Goal: Task Accomplishment & Management: Complete application form

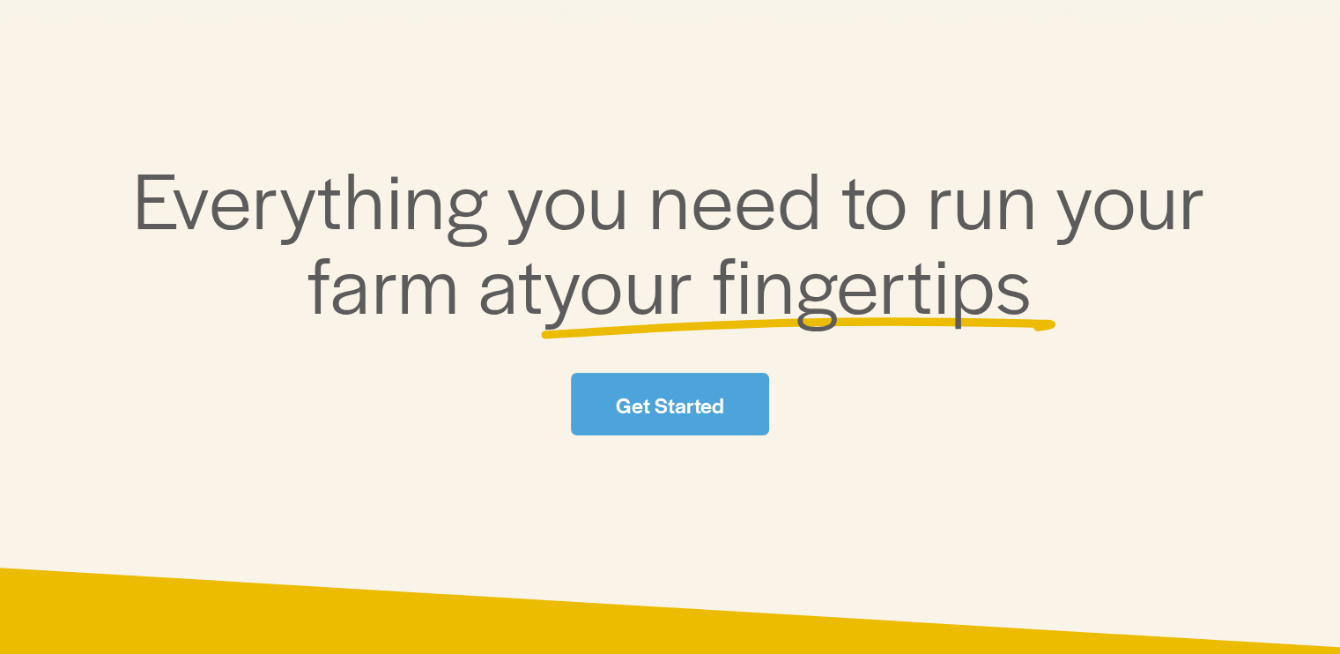
scroll to position [176, 0]
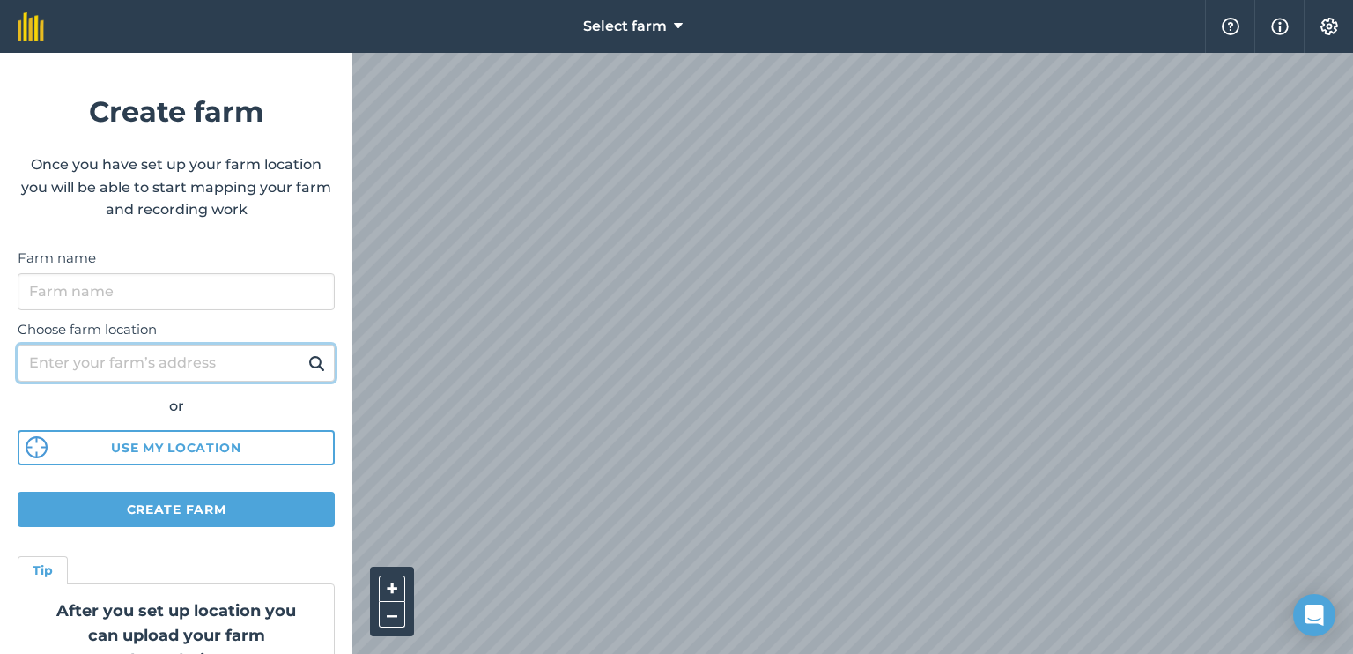
click at [162, 366] on input "Choose farm location" at bounding box center [176, 362] width 317 height 37
click at [46, 565] on h4 "Tip" at bounding box center [43, 569] width 20 height 19
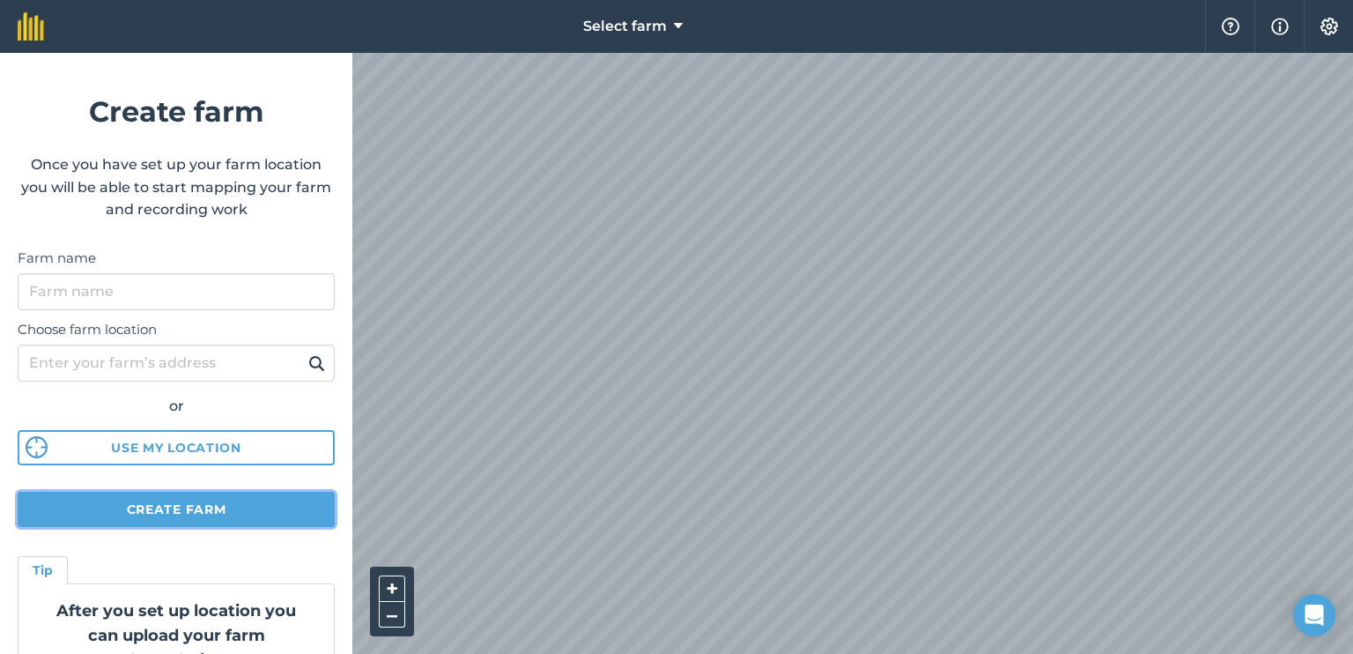
click at [123, 516] on button "Create farm" at bounding box center [176, 509] width 317 height 35
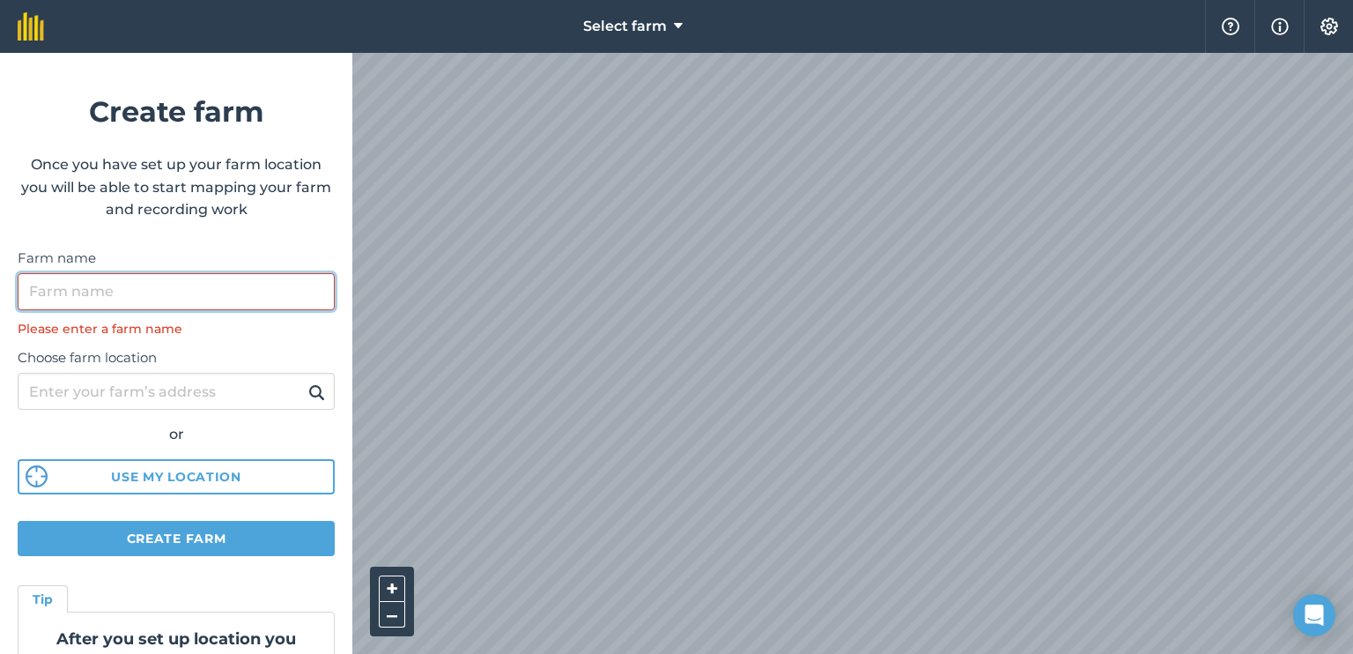
click at [183, 307] on input "Farm name" at bounding box center [176, 291] width 317 height 37
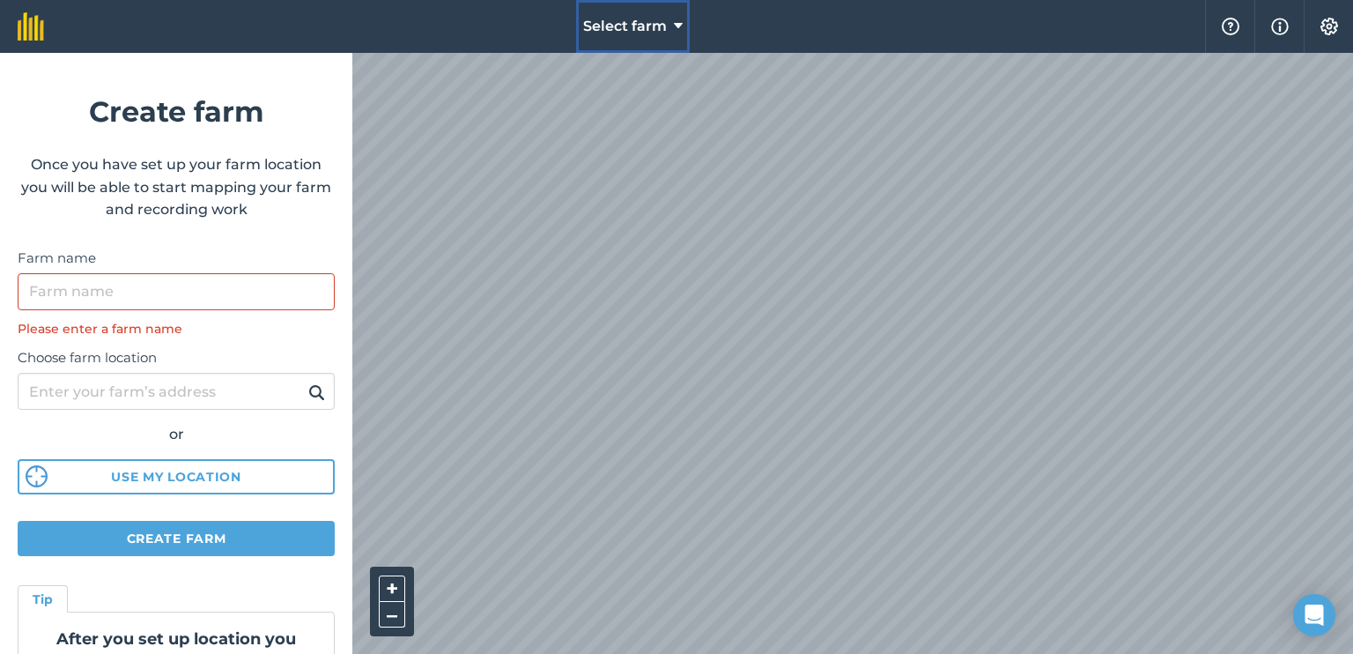
click at [633, 31] on span "Select farm" at bounding box center [625, 26] width 84 height 21
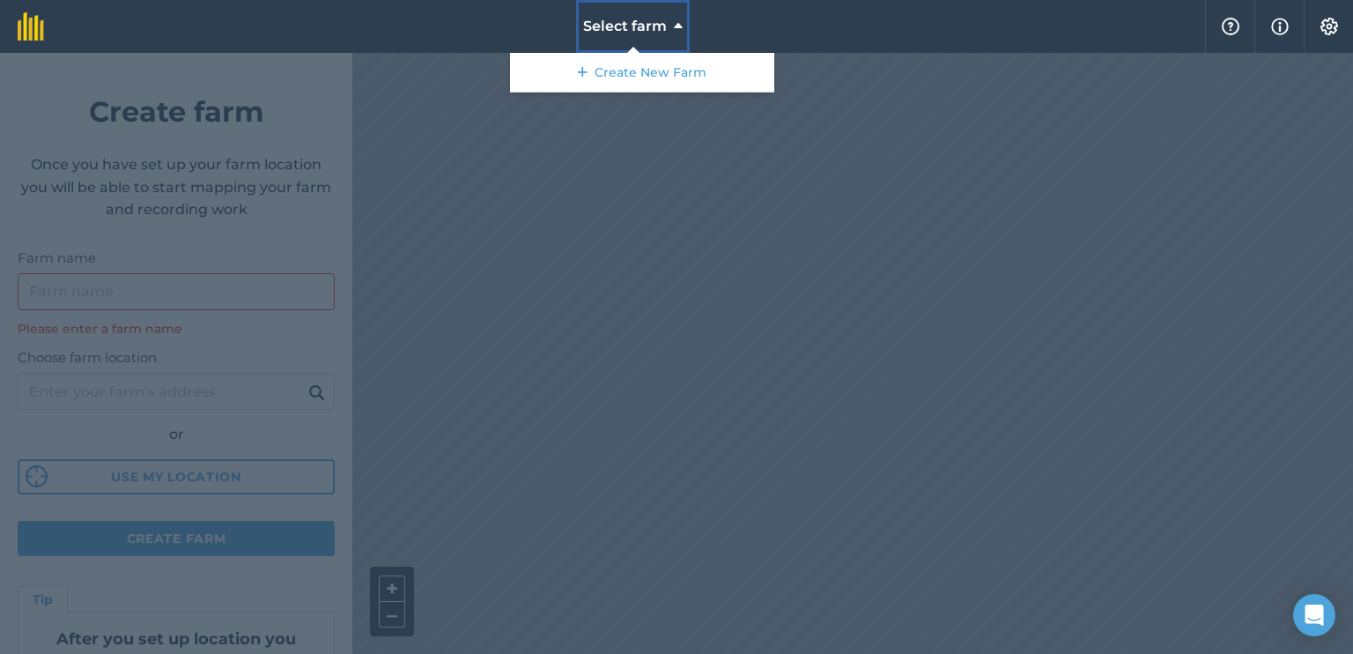
click at [633, 31] on span "Select farm" at bounding box center [625, 26] width 84 height 21
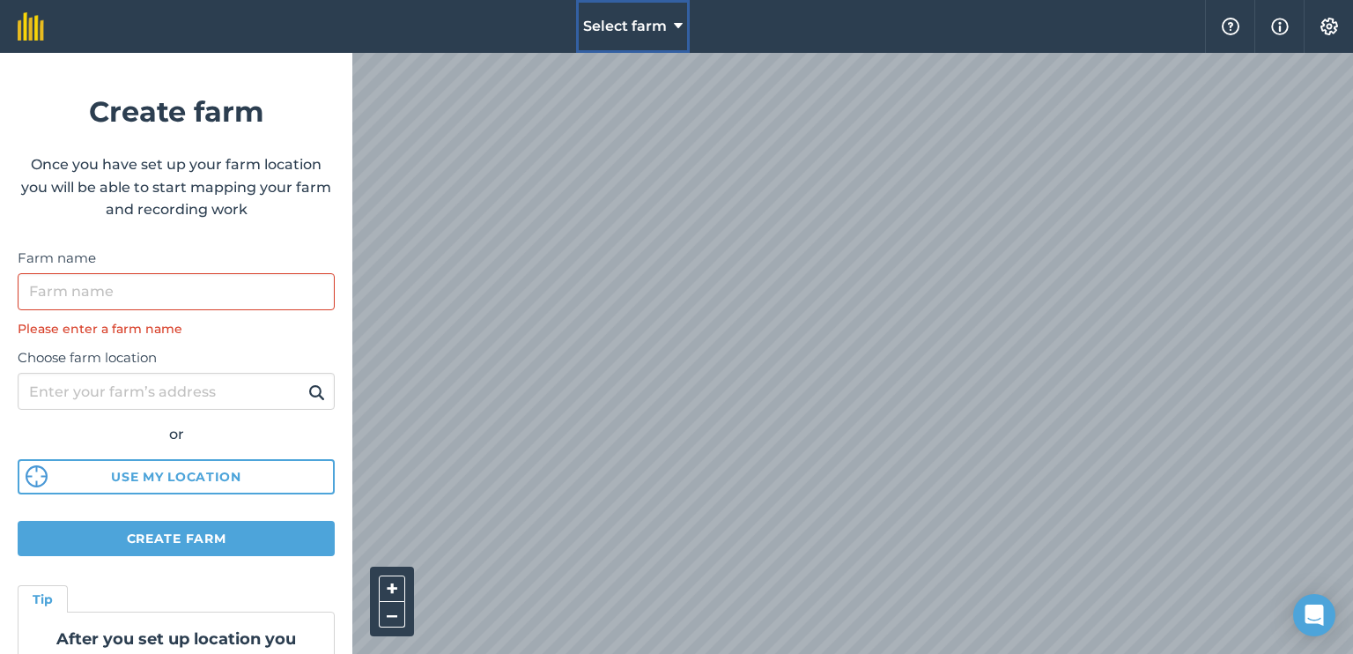
click at [648, 35] on span "Select farm" at bounding box center [625, 26] width 84 height 21
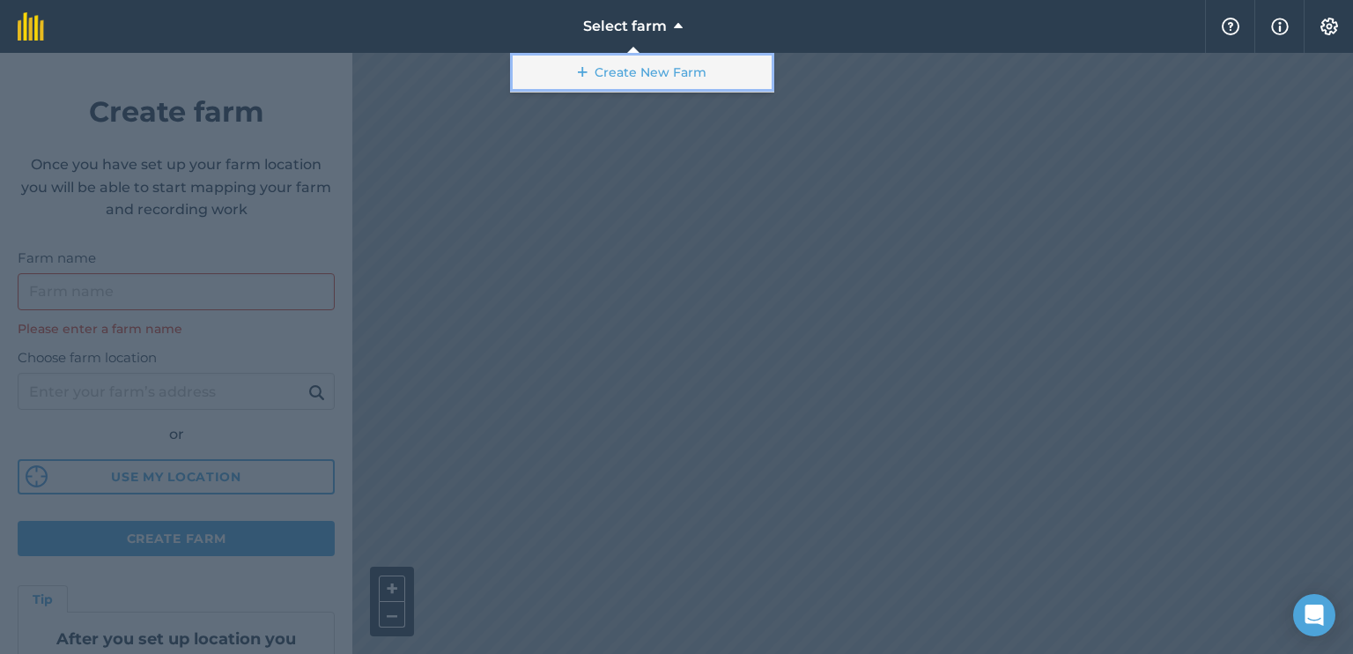
click at [645, 82] on link "Create New Farm" at bounding box center [642, 73] width 264 height 40
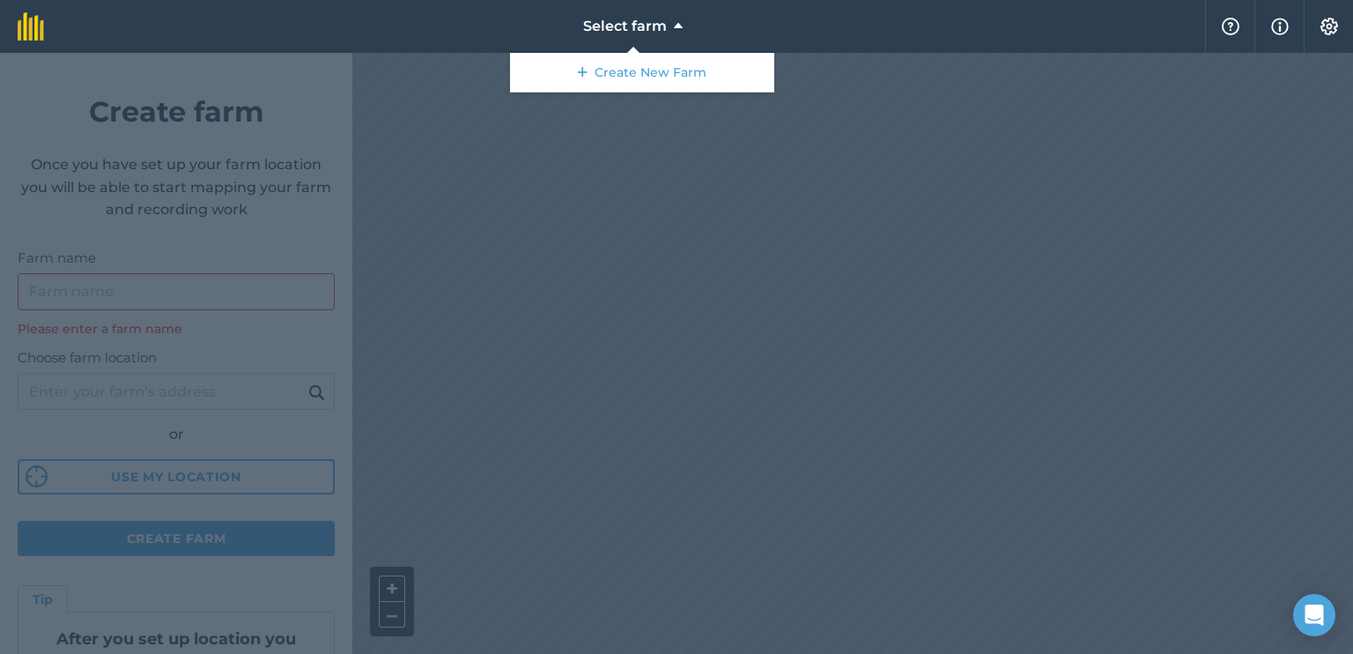
click at [185, 260] on div at bounding box center [676, 353] width 1353 height 601
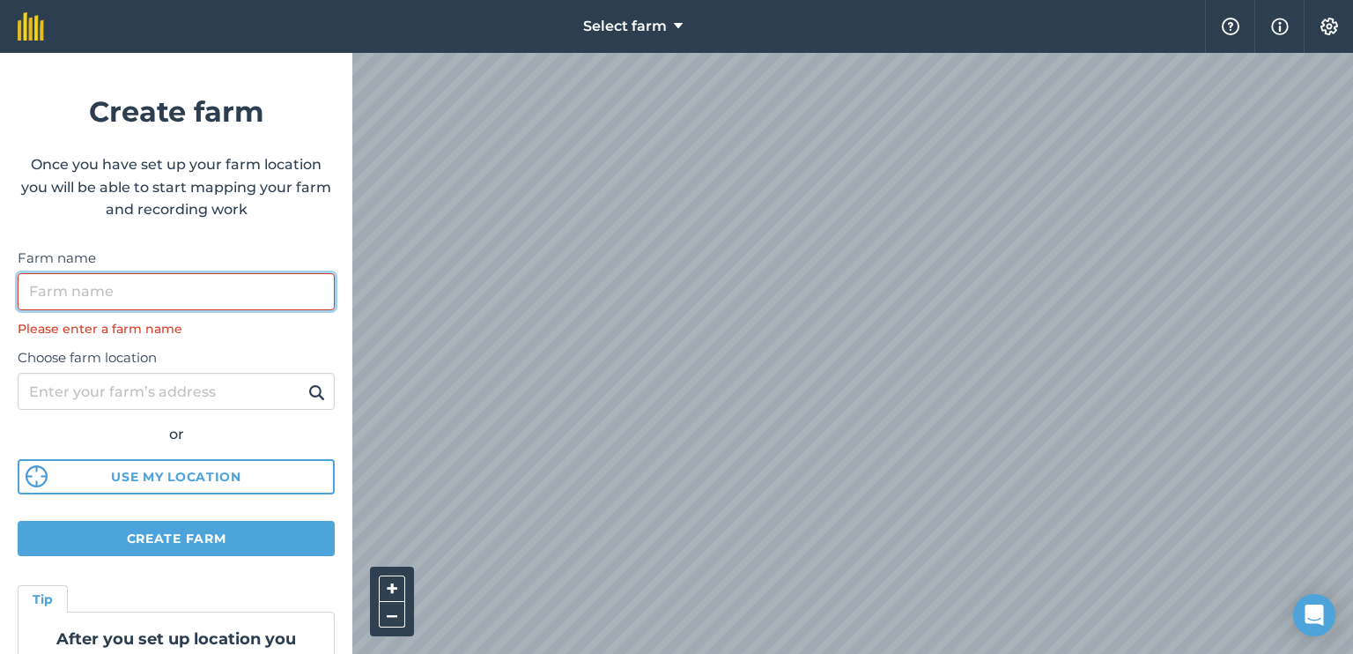
click at [190, 288] on input "Farm name" at bounding box center [176, 291] width 317 height 37
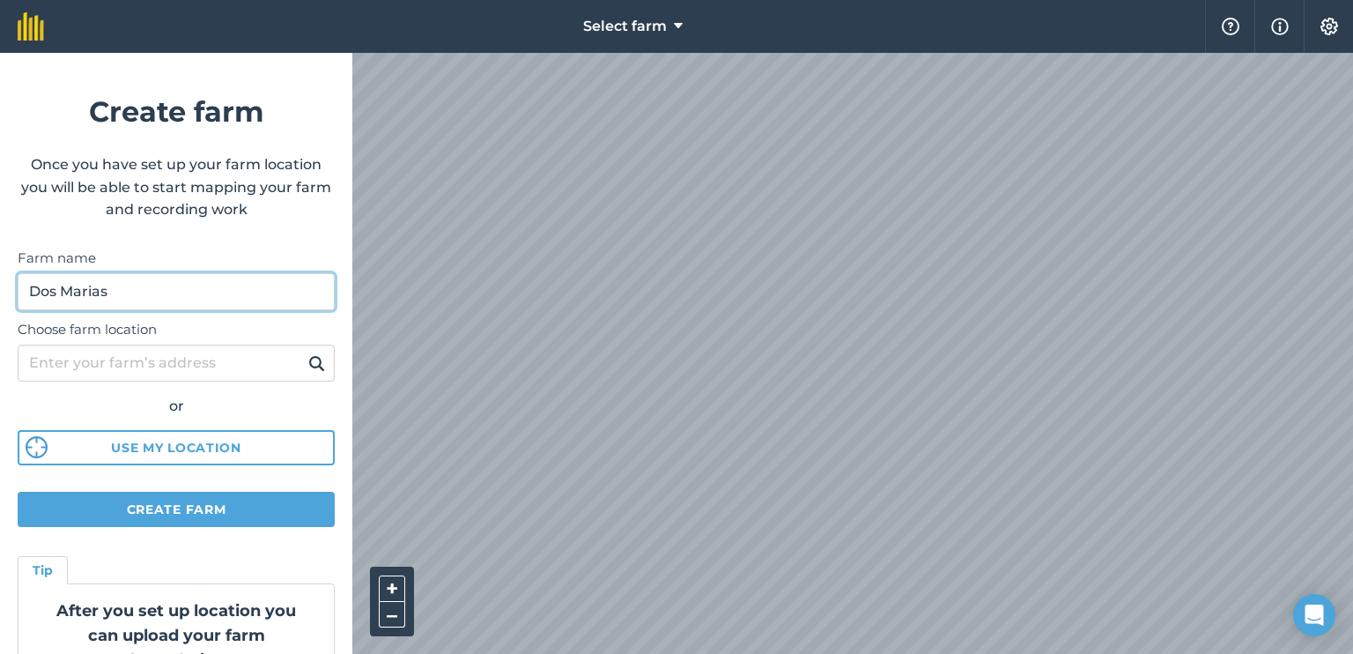
type input "Dos Marias"
click at [303, 351] on button at bounding box center [316, 362] width 27 height 23
click at [181, 338] on label "Choose farm location" at bounding box center [176, 329] width 317 height 21
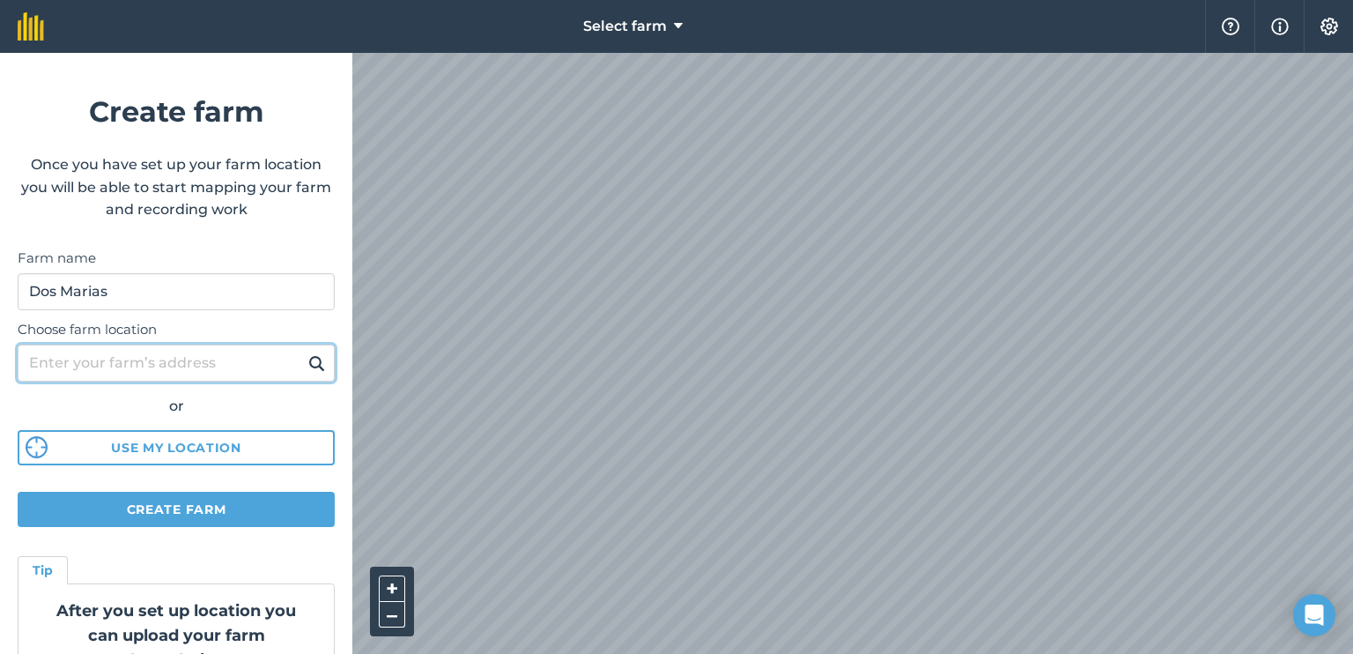
click at [181, 344] on input "Choose farm location" at bounding box center [176, 362] width 317 height 37
click at [180, 355] on input "Choose farm location" at bounding box center [176, 362] width 317 height 37
paste input "38°23'3.00"S"
paste input "63° 6'46.00"O"
type input "38°23'3.00"S 63° 6'46.00"O"
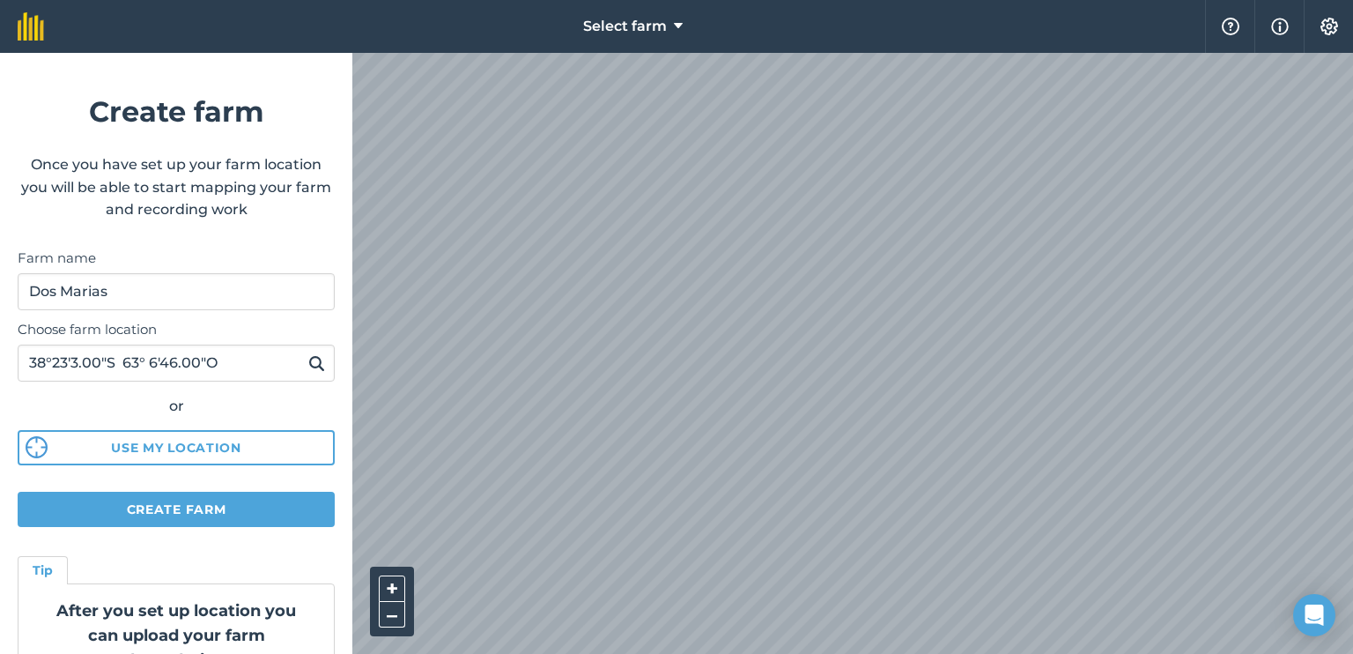
click at [308, 365] on img at bounding box center [316, 362] width 17 height 21
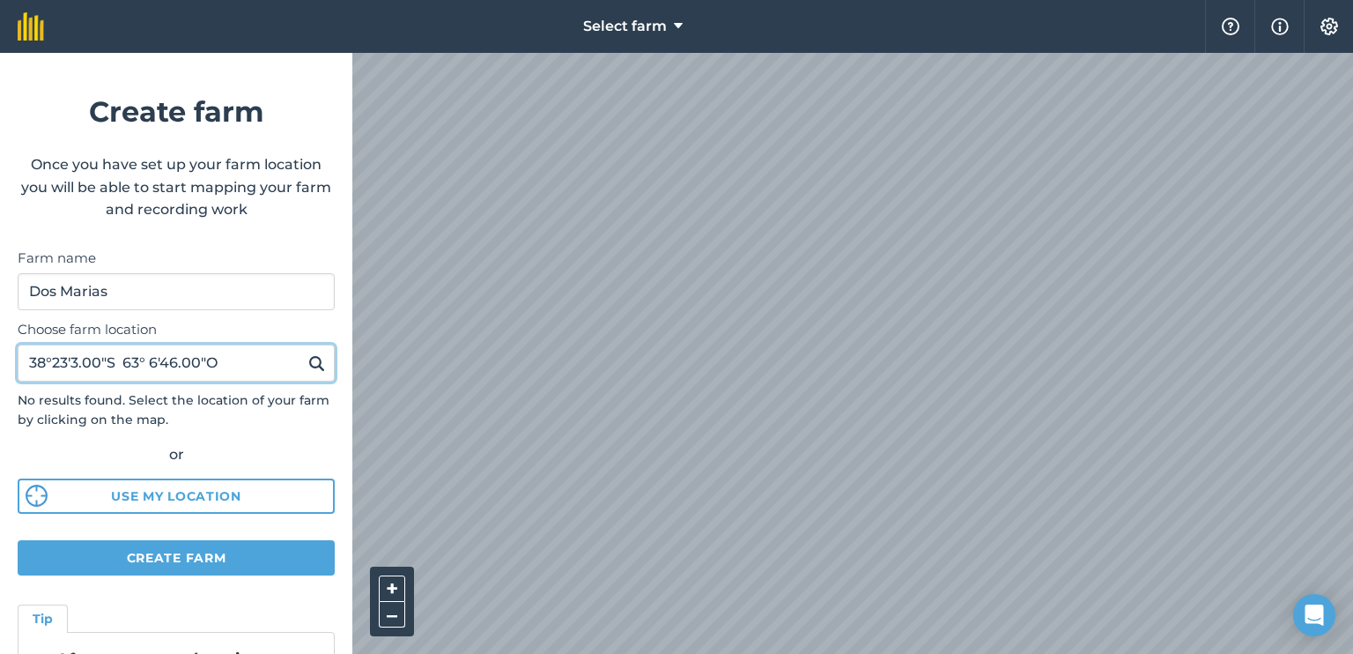
drag, startPoint x: 261, startPoint y: 353, endPoint x: 0, endPoint y: 355, distance: 260.8
click at [0, 355] on form "Create farm Once you have set up your farm location you will be able to start m…" at bounding box center [176, 353] width 352 height 601
paste input "-38.38452271841793, -63.11276908959882"
type input "-38.38452271841793, -63.11276908959882"
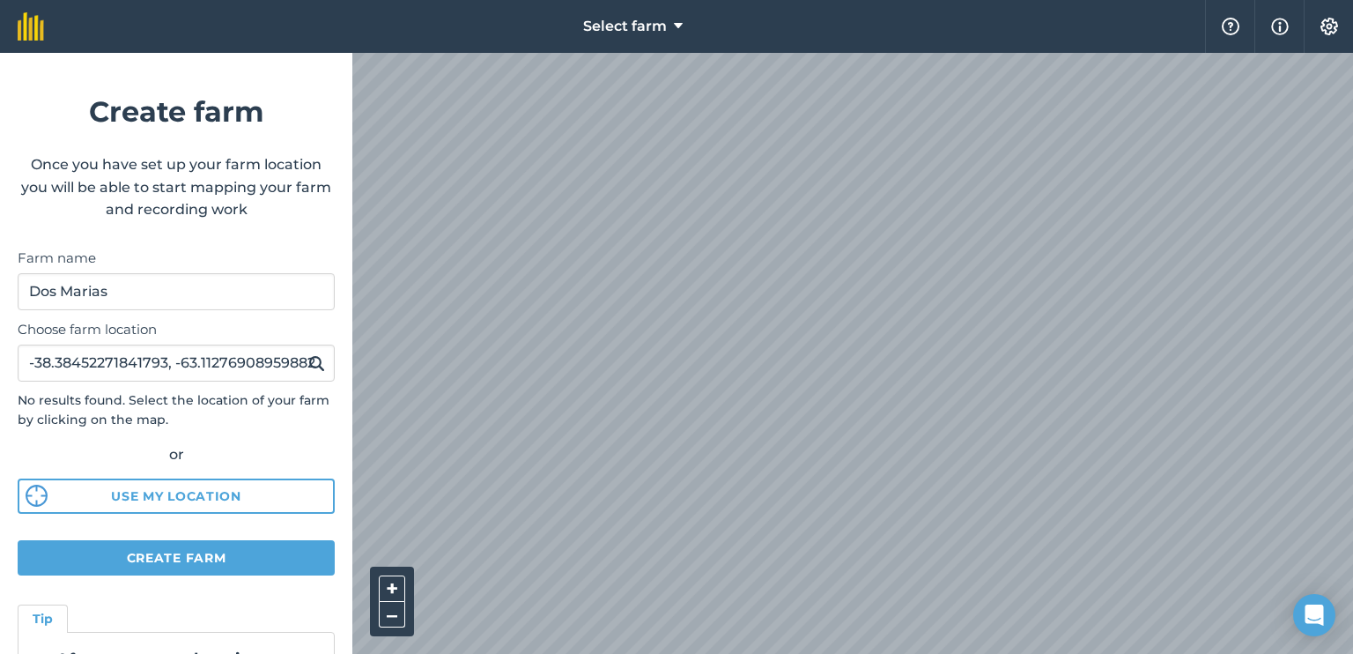
click at [309, 360] on img at bounding box center [316, 362] width 17 height 21
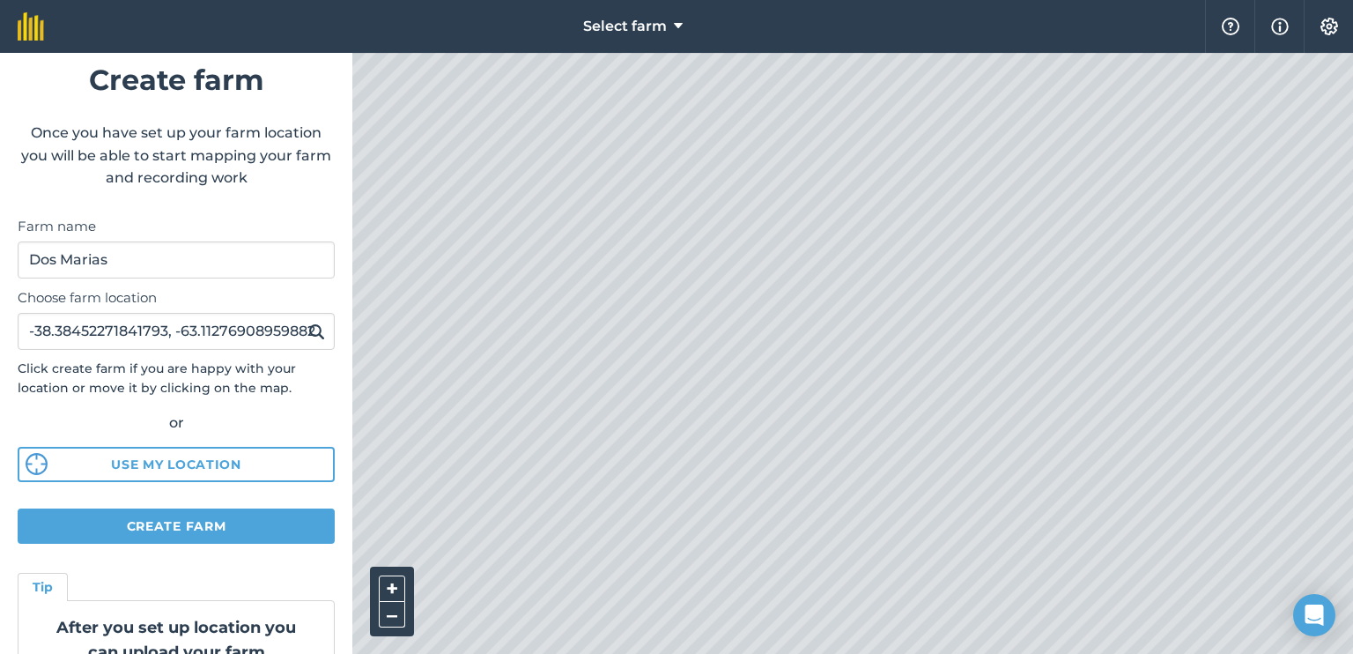
scroll to position [117, 0]
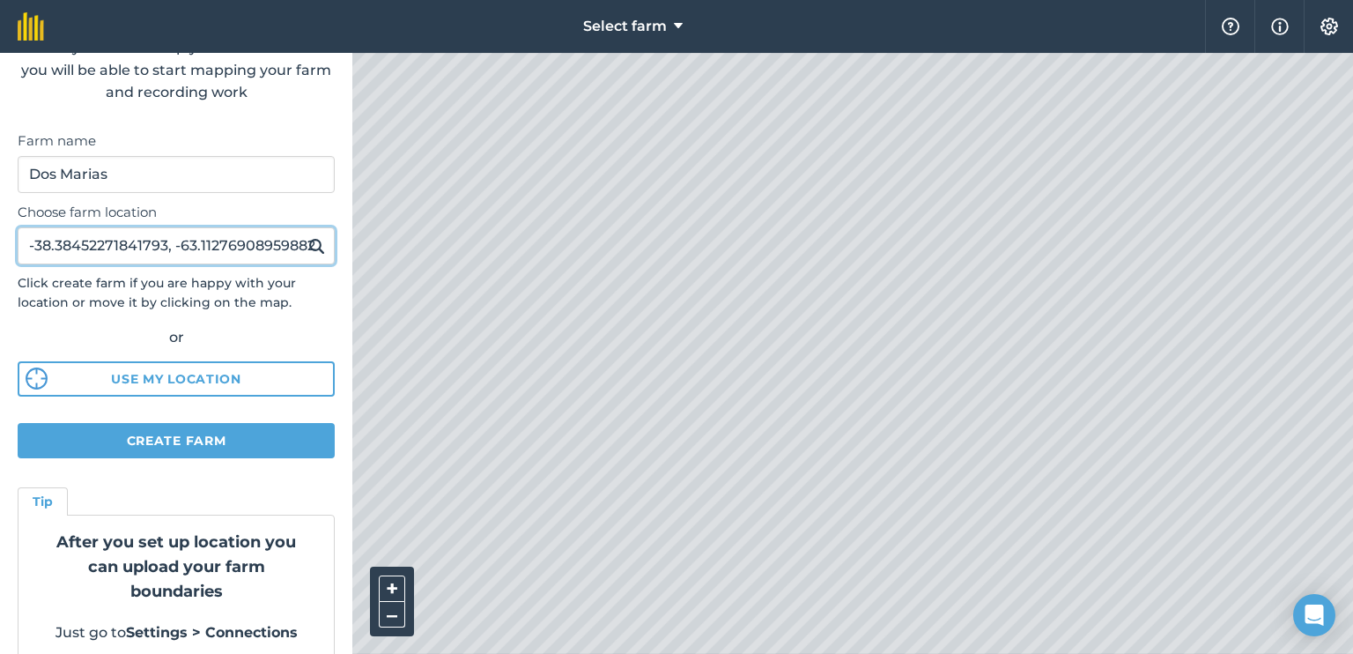
click at [244, 244] on input "-38.38452271841793, -63.11276908959882" at bounding box center [176, 245] width 317 height 37
click at [213, 235] on input "Choose farm location" at bounding box center [176, 245] width 317 height 37
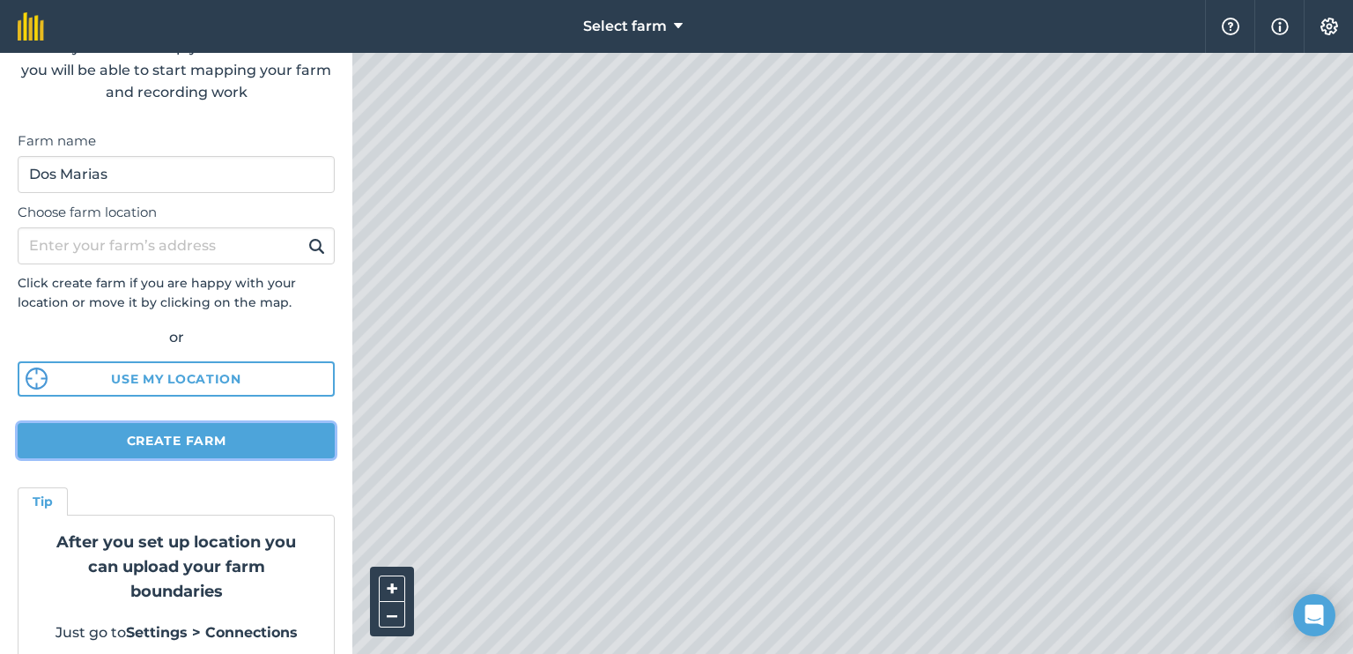
click at [183, 428] on button "Create farm" at bounding box center [176, 440] width 317 height 35
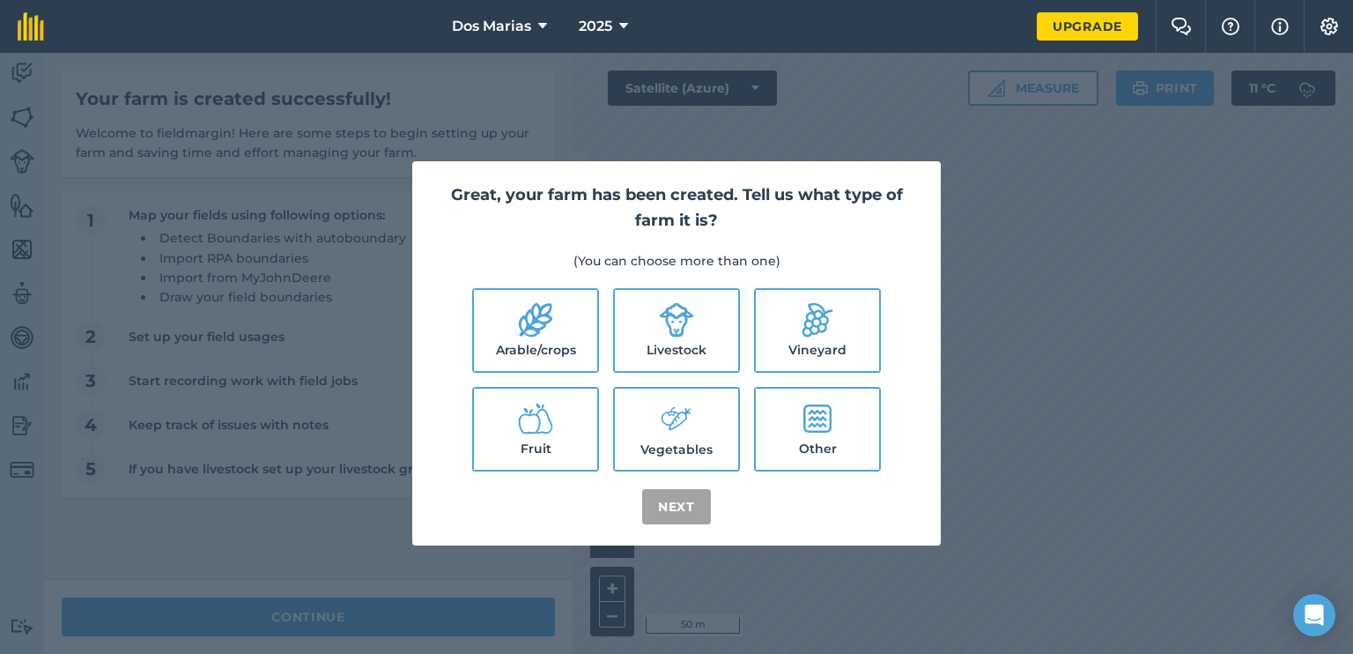
click at [653, 316] on label "Livestock" at bounding box center [676, 330] width 123 height 81
checkbox input "true"
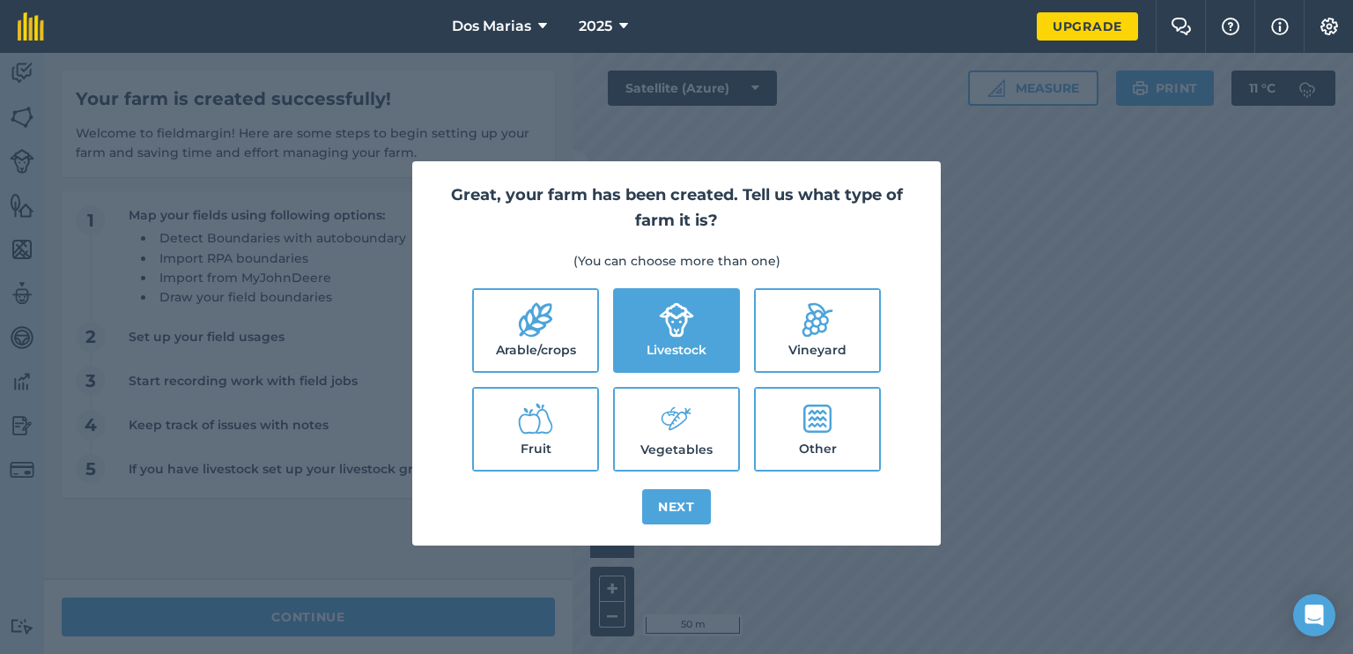
click at [557, 334] on label "Arable/crops" at bounding box center [535, 330] width 123 height 81
checkbox input "true"
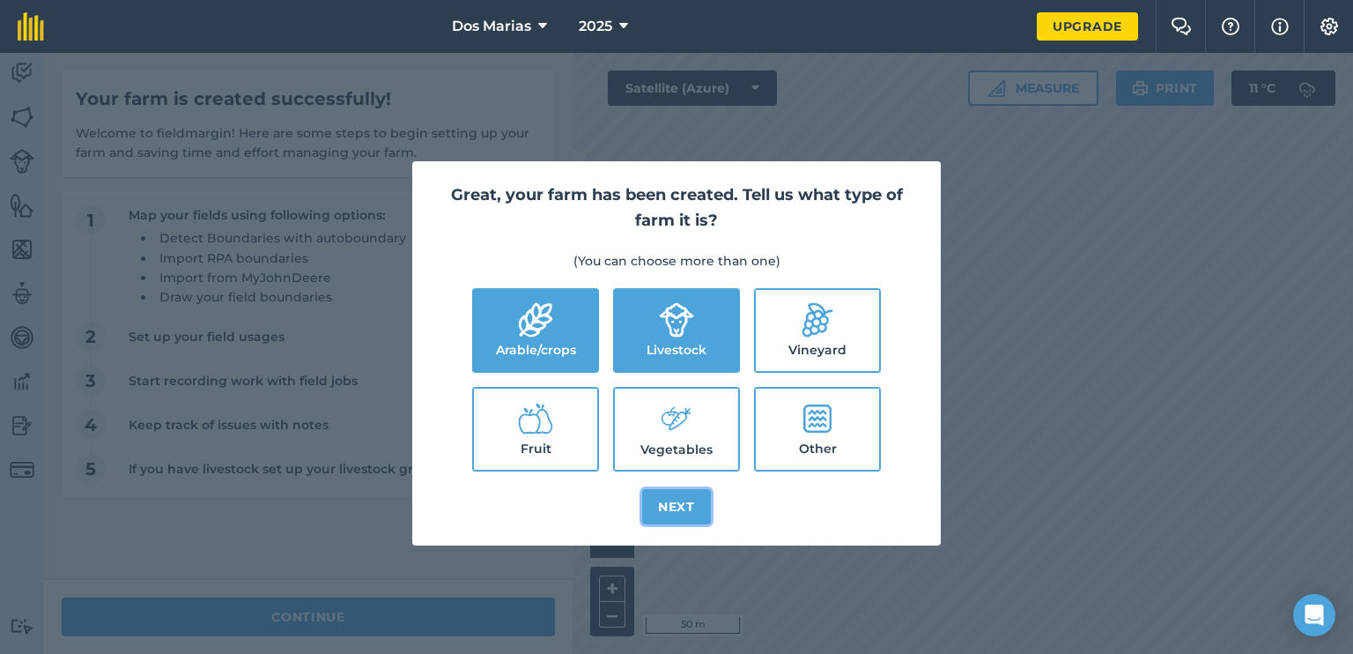
click at [665, 489] on button "Next" at bounding box center [676, 506] width 69 height 35
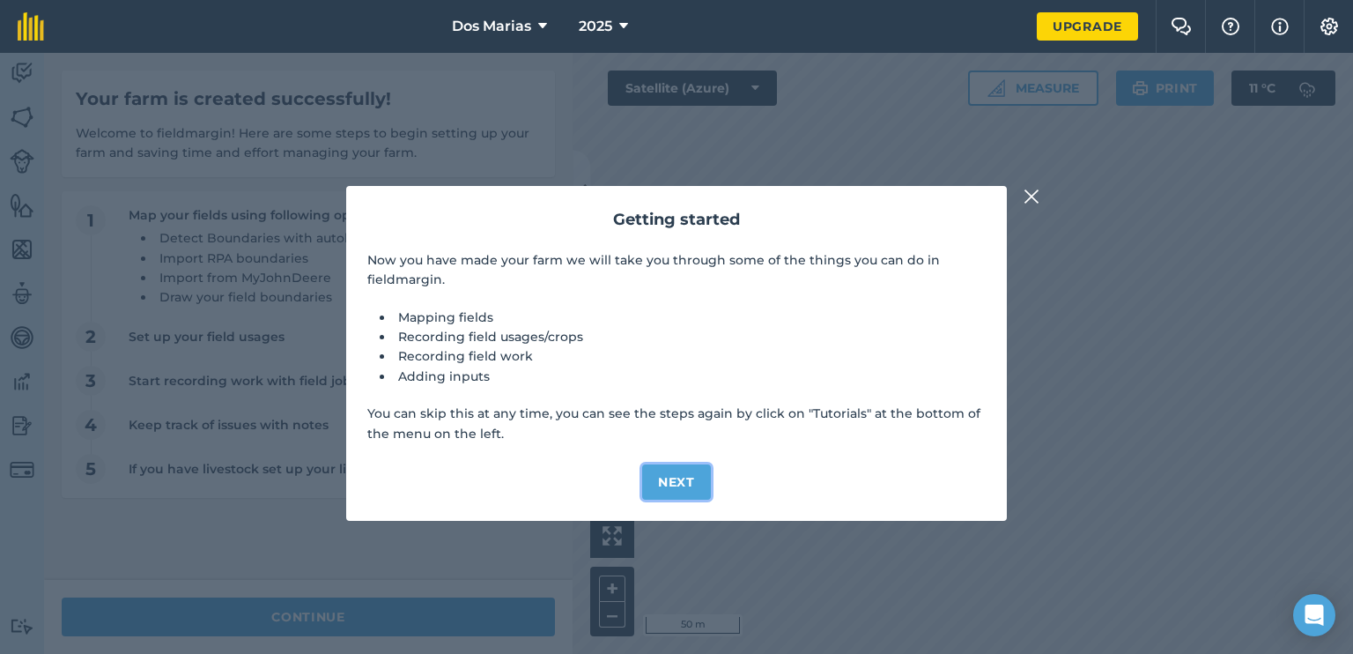
click at [665, 473] on button "Next" at bounding box center [676, 481] width 69 height 35
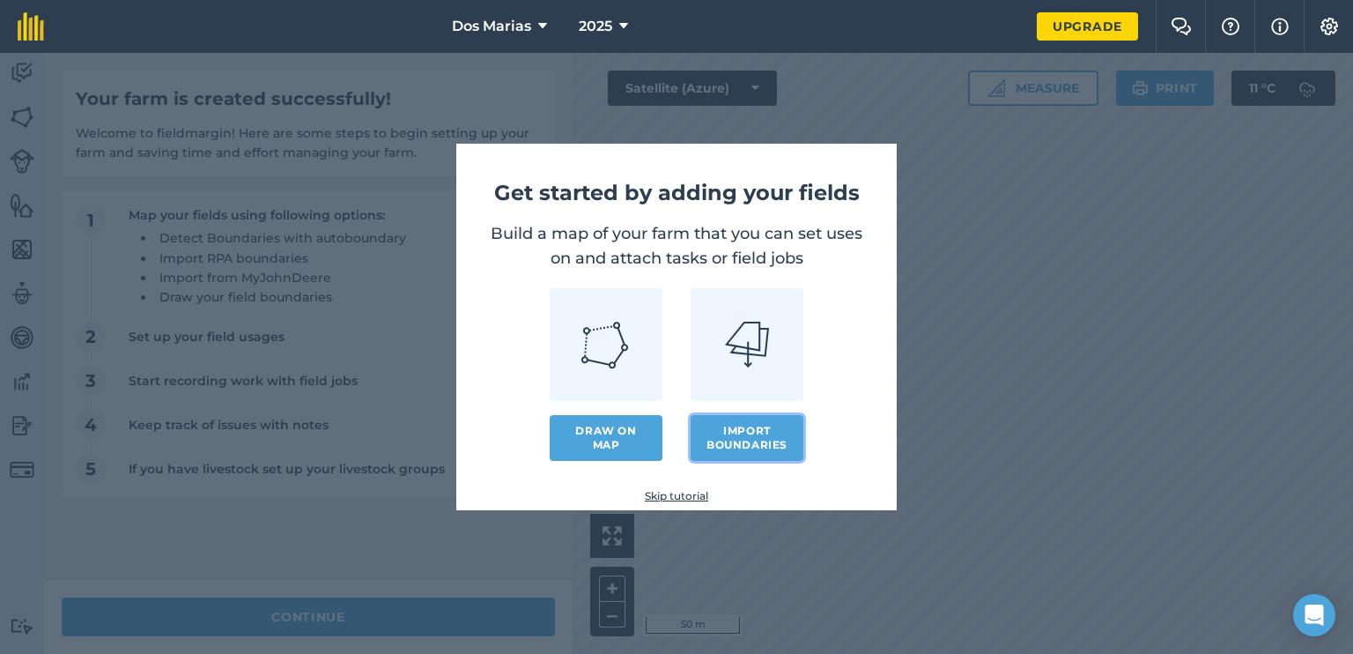
click at [745, 435] on button "Import boundaries" at bounding box center [747, 438] width 113 height 46
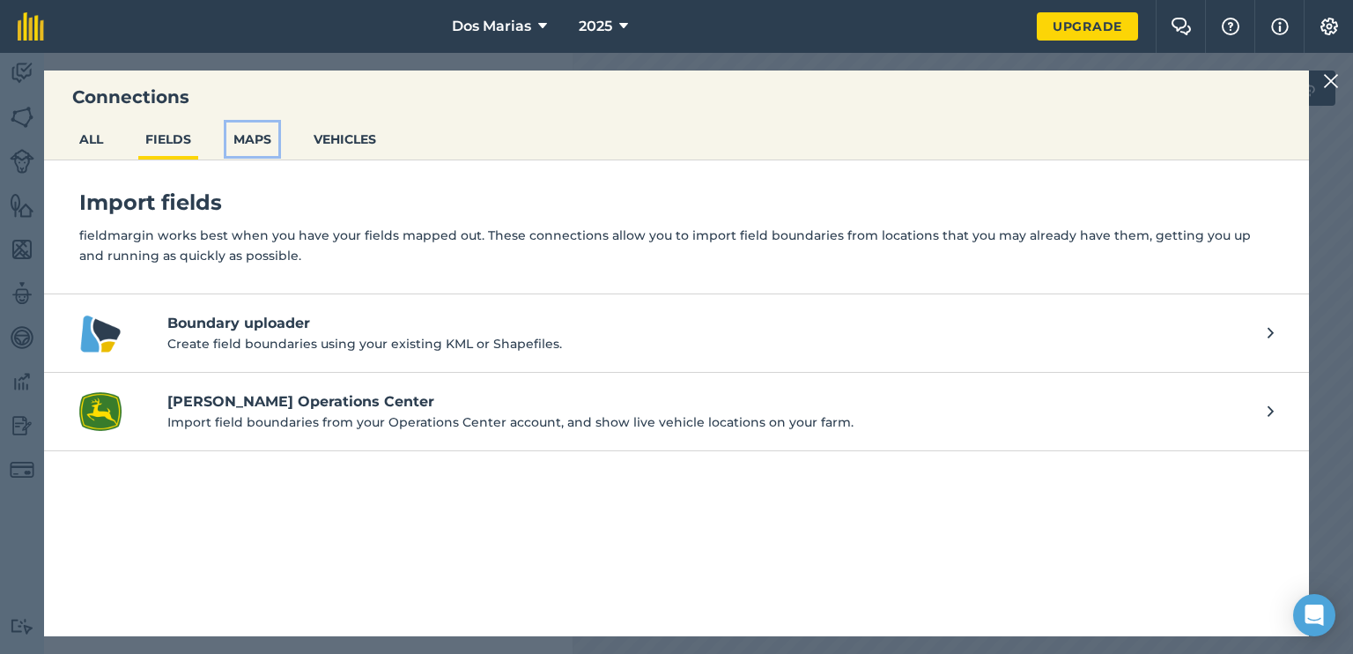
click at [263, 144] on button "MAPS" at bounding box center [252, 138] width 52 height 33
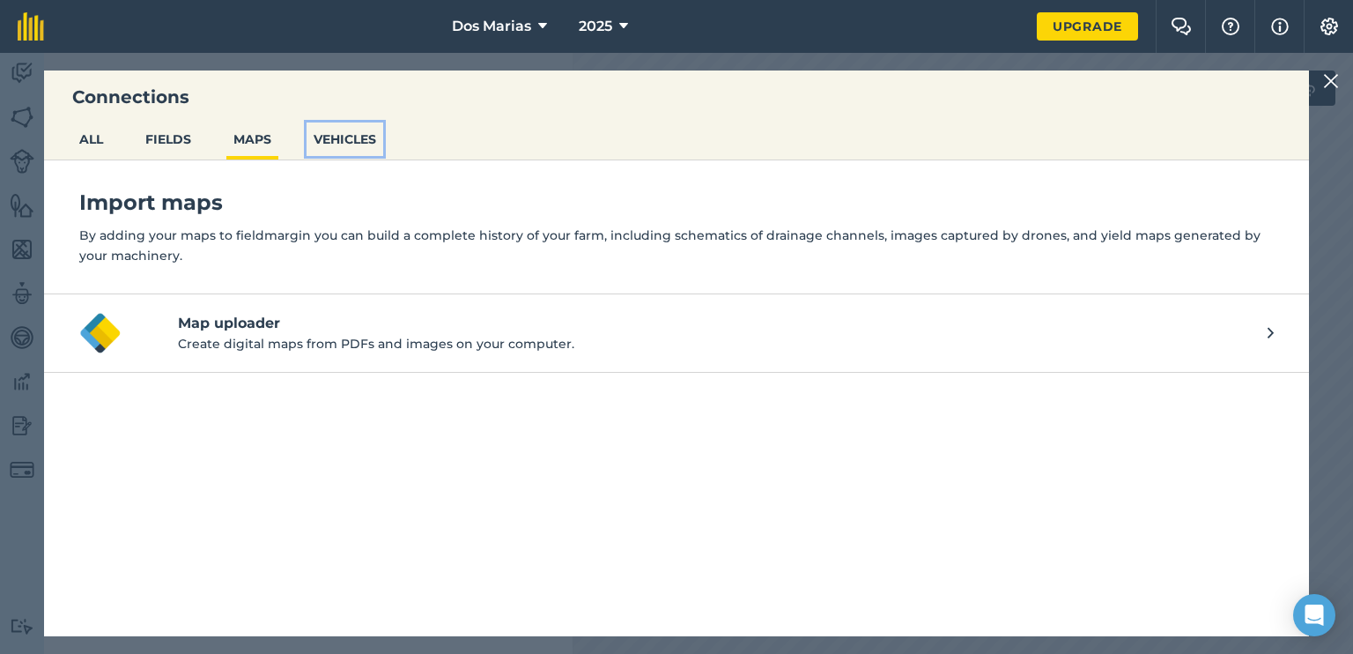
click at [333, 135] on button "VEHICLES" at bounding box center [345, 138] width 77 height 33
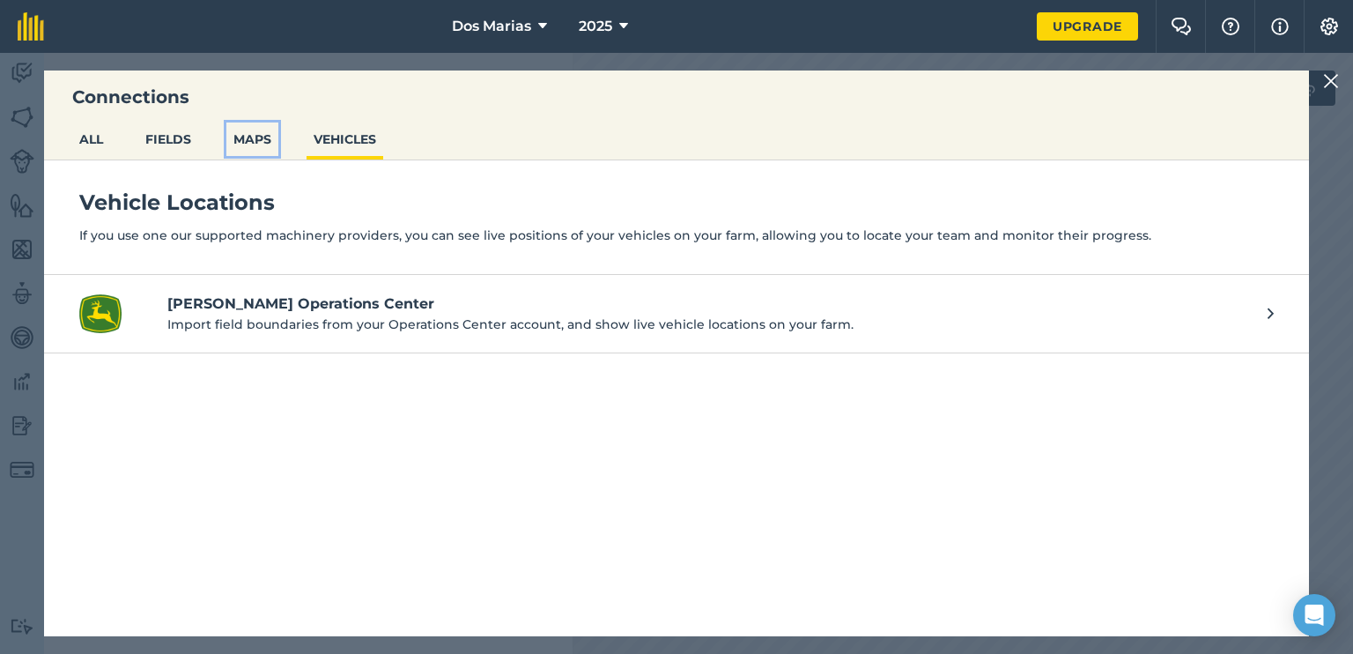
click at [242, 135] on button "MAPS" at bounding box center [252, 138] width 52 height 33
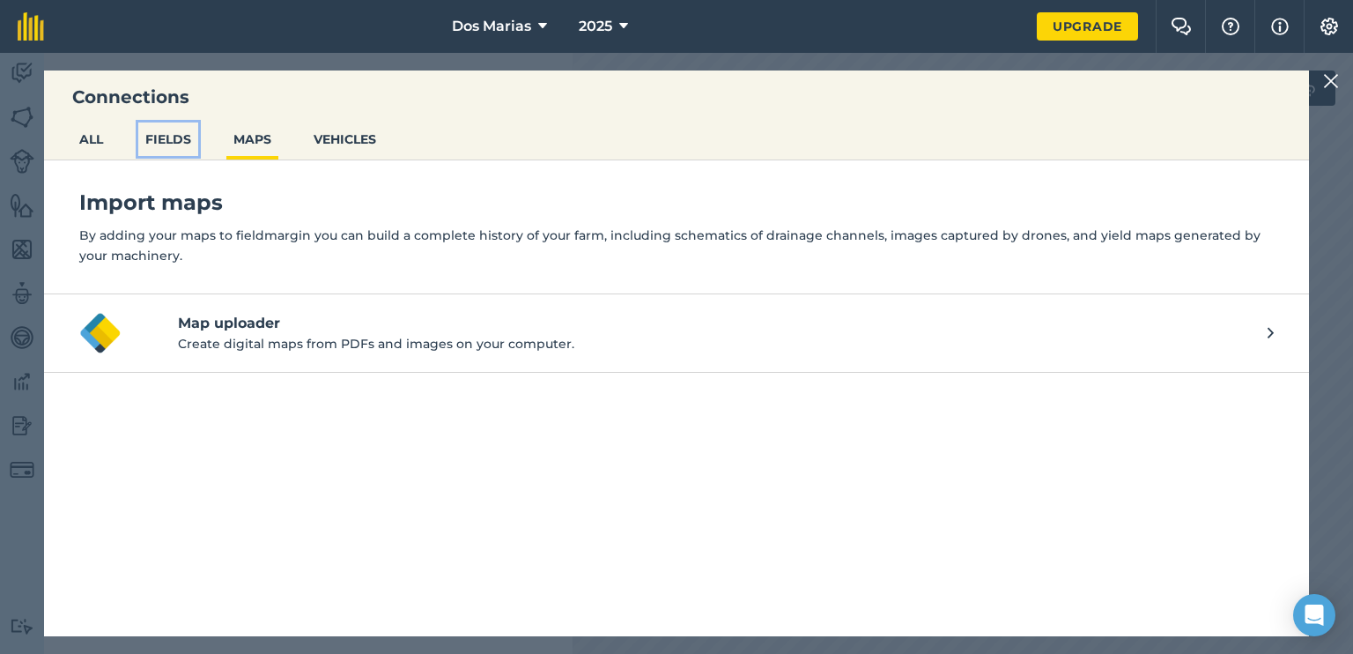
click at [178, 131] on button "FIELDS" at bounding box center [168, 138] width 60 height 33
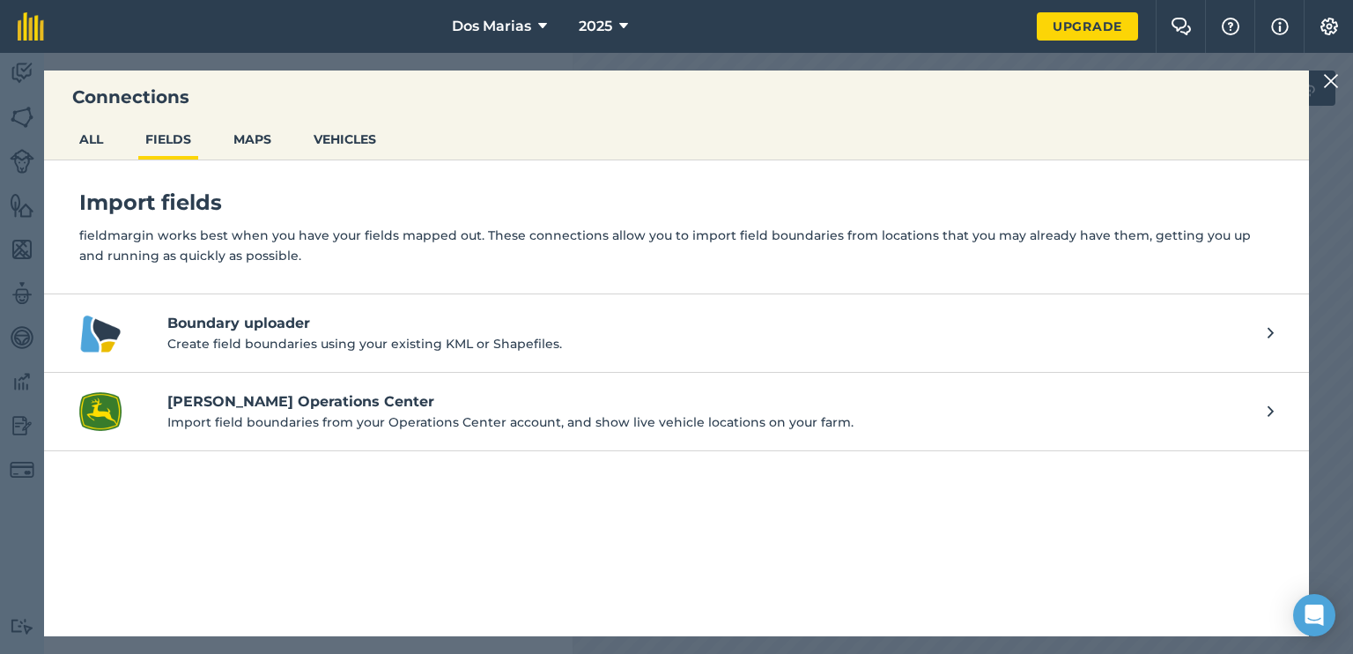
click at [69, 140] on ul "ALL FIELDS MAPS VEHICLES" at bounding box center [676, 141] width 1265 height 38
click at [174, 129] on button "FIELDS" at bounding box center [168, 138] width 60 height 33
click at [107, 133] on button "ALL" at bounding box center [91, 138] width 38 height 33
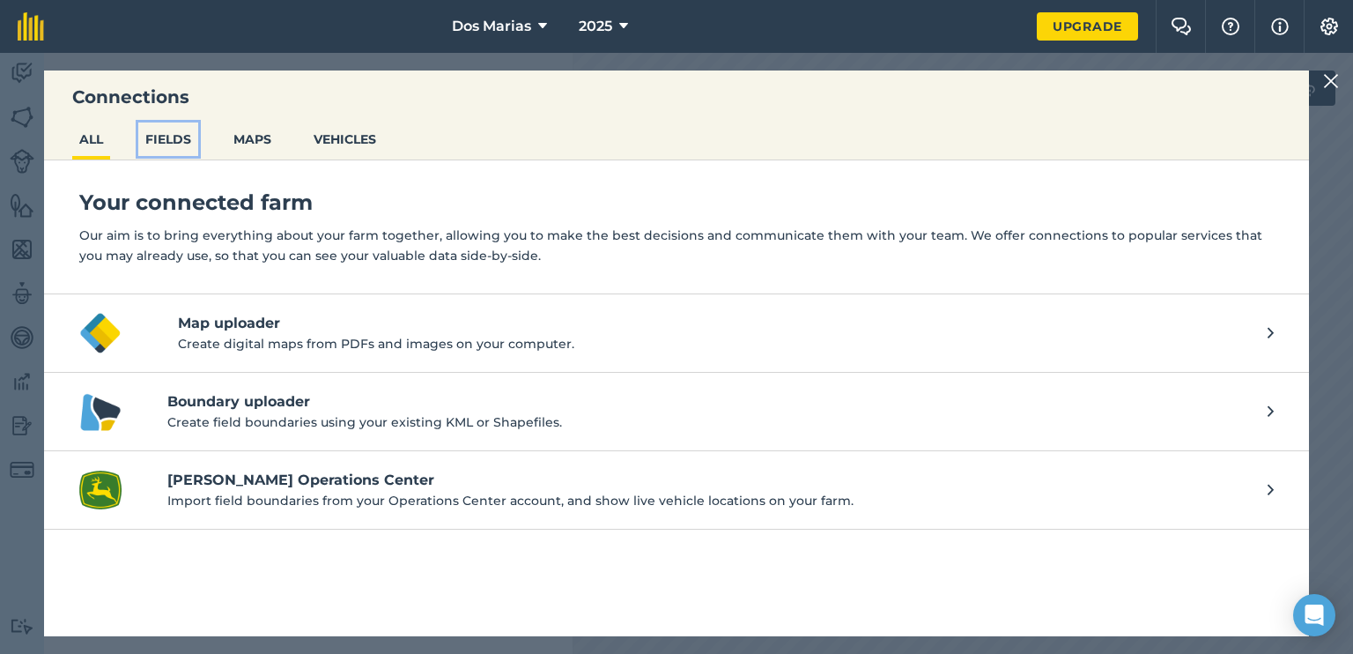
click at [189, 136] on button "FIELDS" at bounding box center [168, 138] width 60 height 33
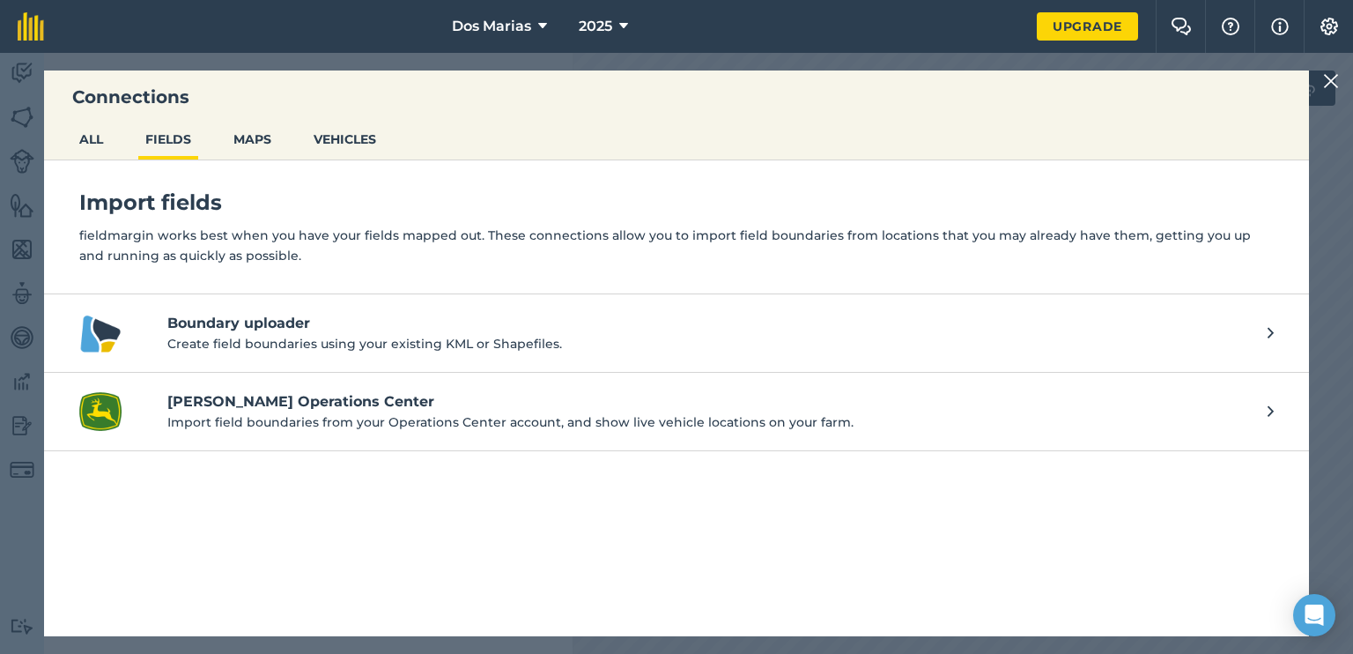
click at [248, 334] on p "Create field boundaries using your existing KML or Shapefiles." at bounding box center [708, 343] width 1083 height 19
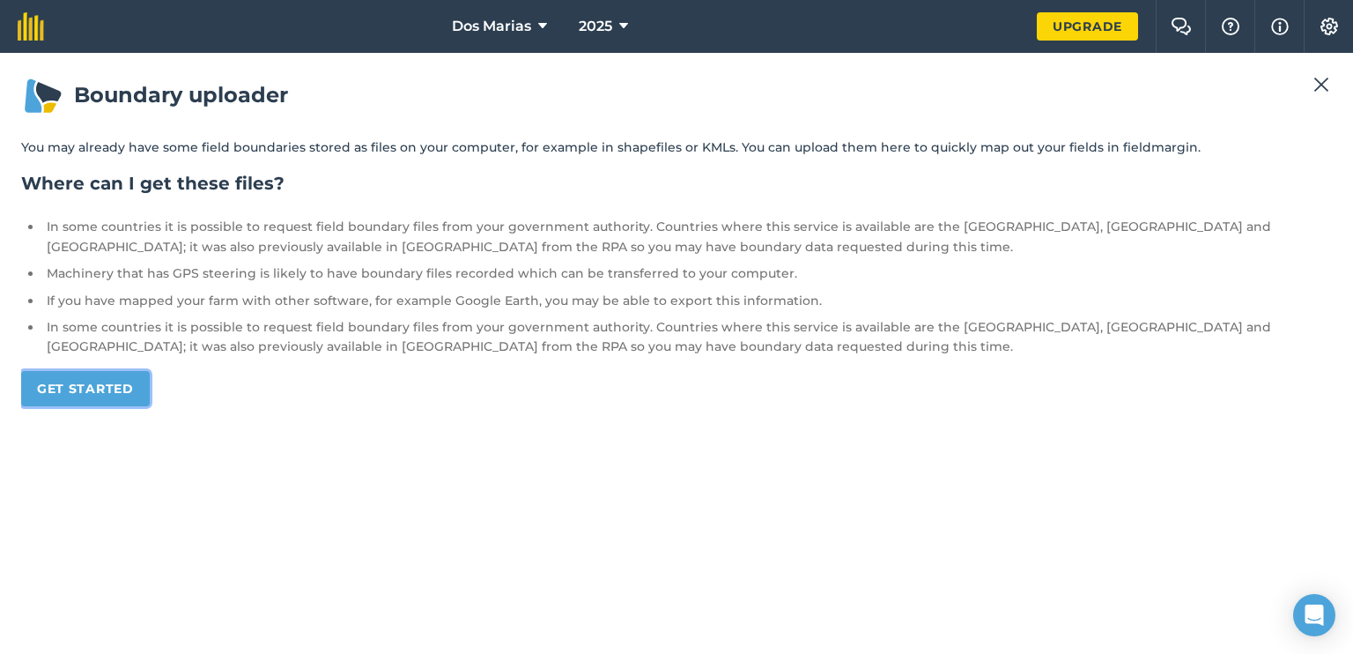
click at [127, 376] on link "Get started" at bounding box center [85, 388] width 129 height 35
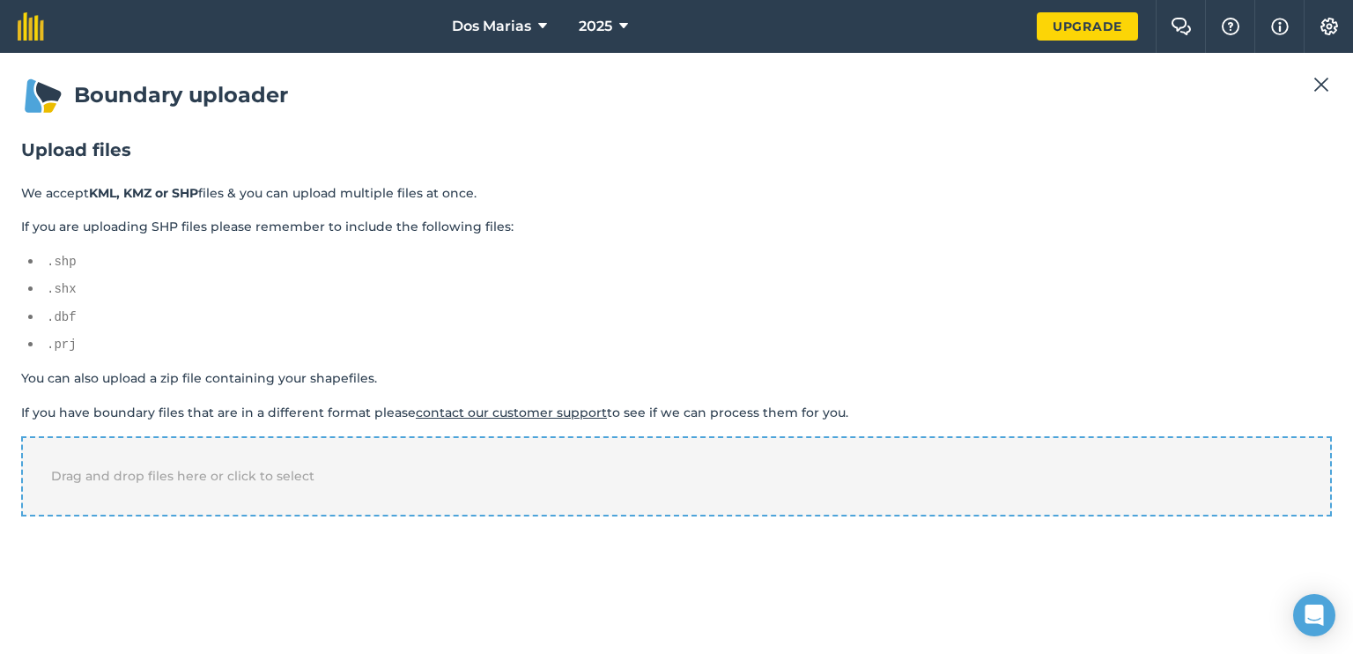
click at [190, 476] on span "Drag and drop files here or click to select" at bounding box center [182, 476] width 263 height 16
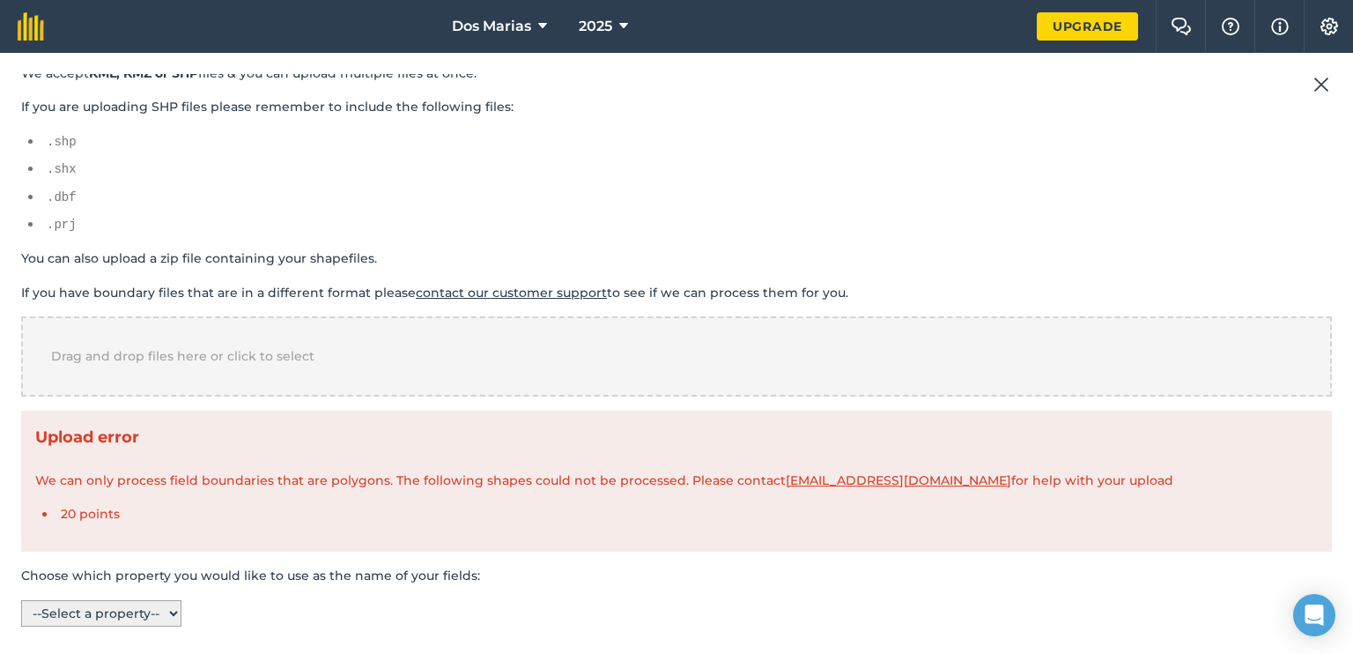
scroll to position [121, 0]
click at [119, 608] on select "-- Select a property -- name" at bounding box center [101, 612] width 160 height 26
select select "name"
click at [21, 599] on select "-- Select a property -- name" at bounding box center [101, 612] width 160 height 26
click at [236, 600] on section "Choose which property you would like to use as the name of your fields: -- Sele…" at bounding box center [676, 595] width 1311 height 60
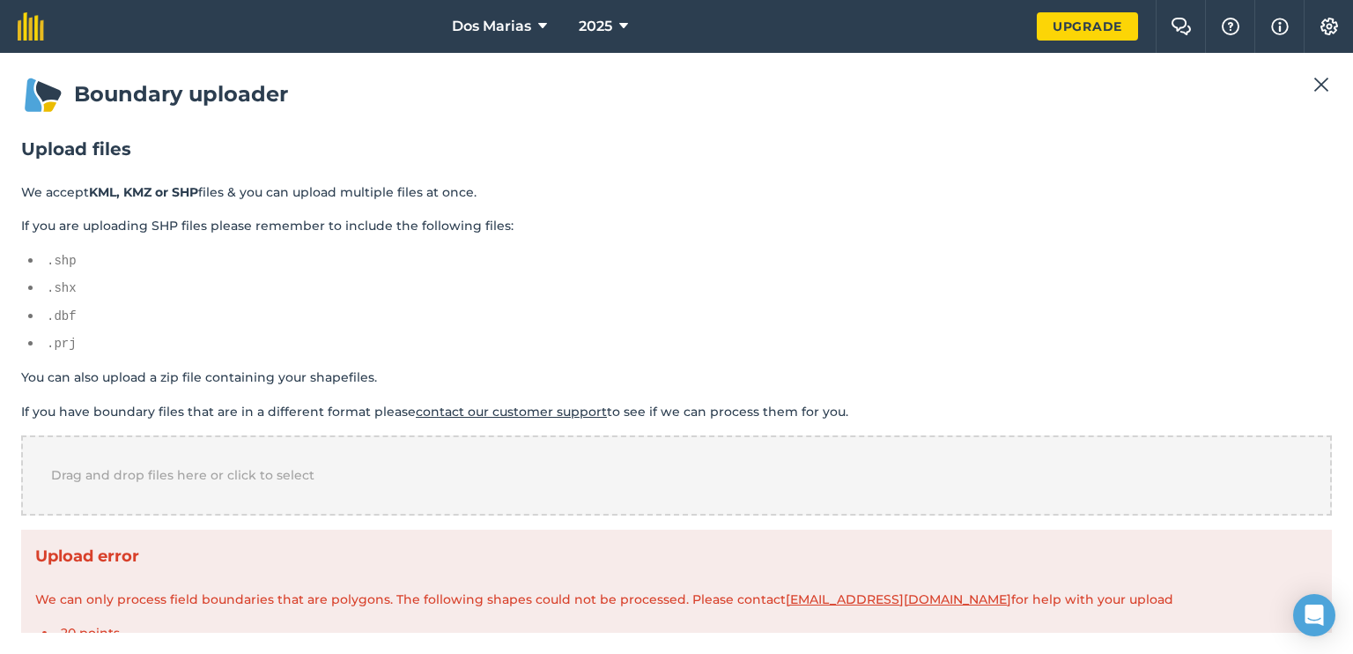
scroll to position [0, 0]
click at [1319, 80] on img at bounding box center [1321, 84] width 16 height 21
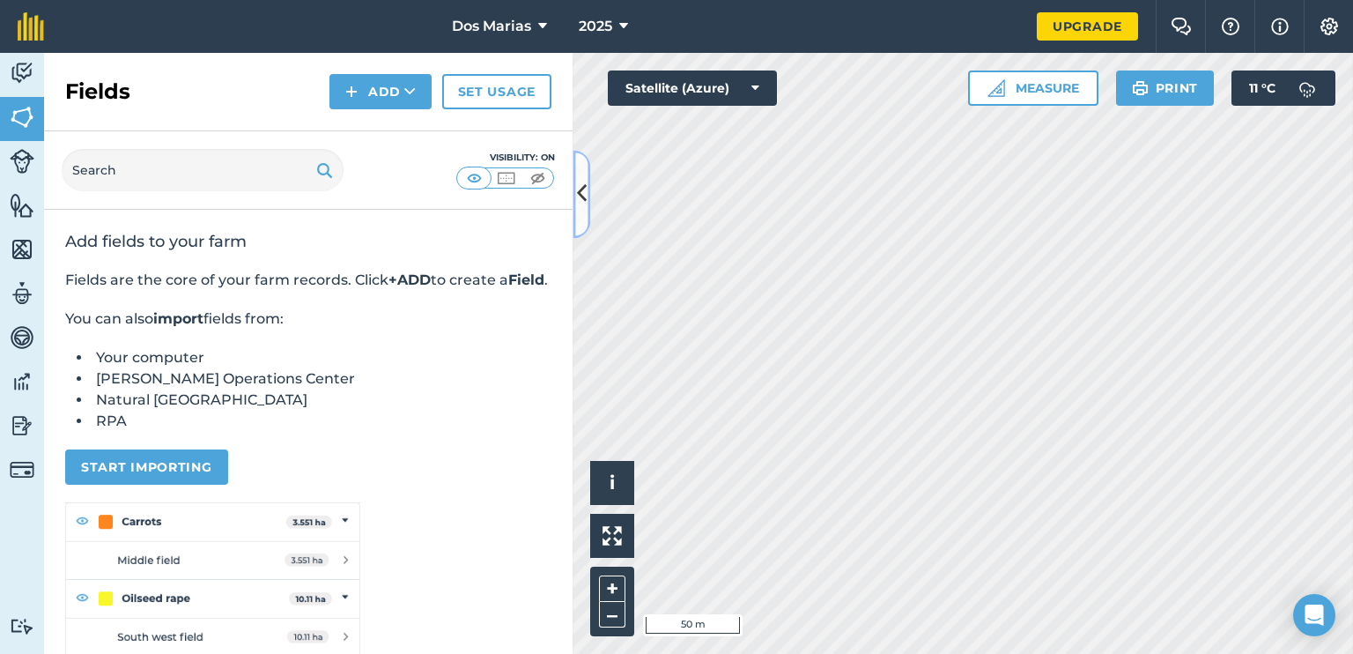
click at [580, 192] on icon at bounding box center [582, 194] width 10 height 31
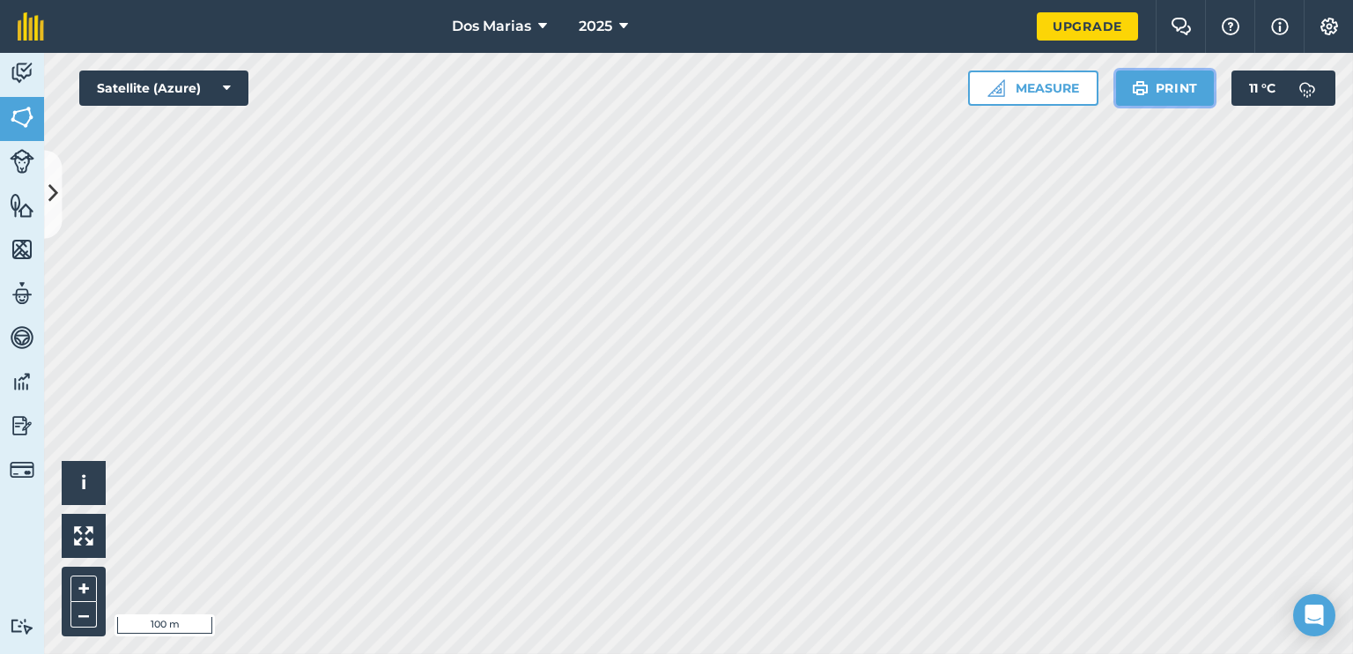
click at [1143, 105] on button "Print" at bounding box center [1165, 87] width 99 height 35
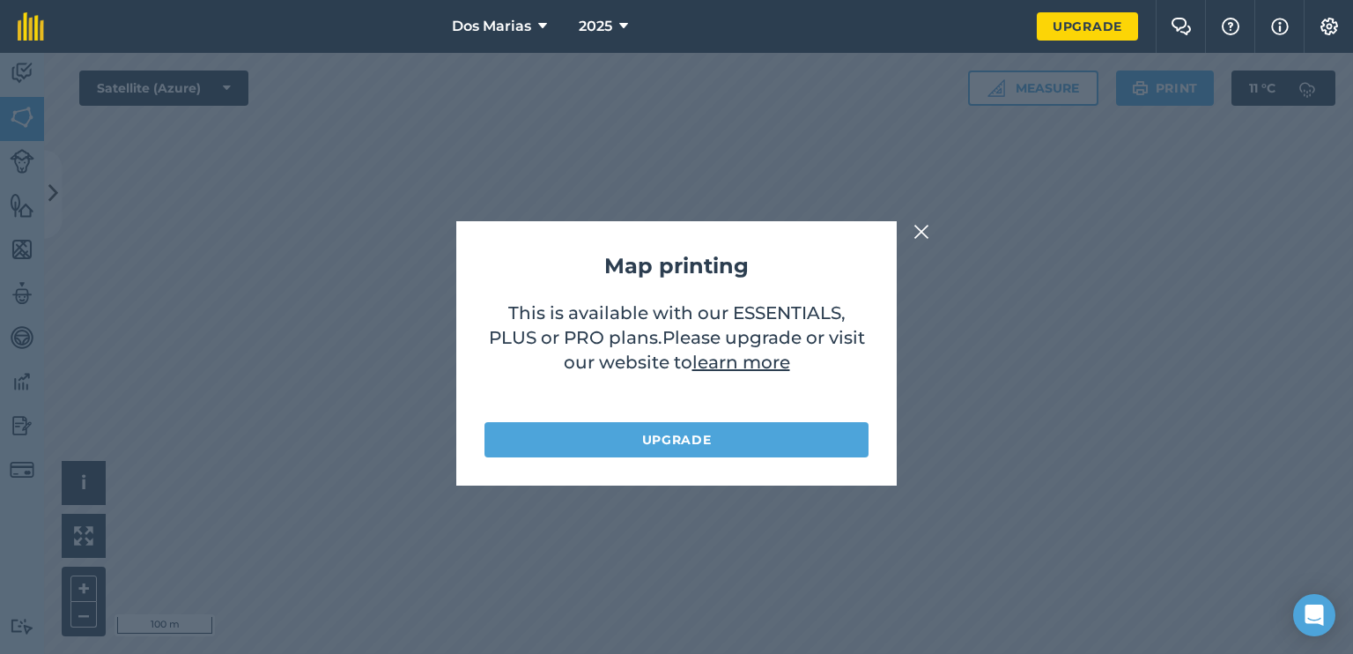
click at [926, 235] on img at bounding box center [921, 231] width 16 height 21
